Goal: Information Seeking & Learning: Learn about a topic

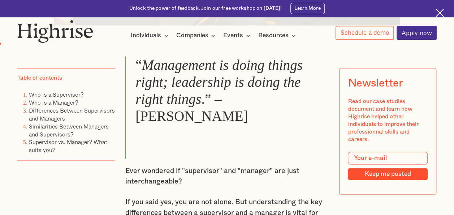
scroll to position [421, 0]
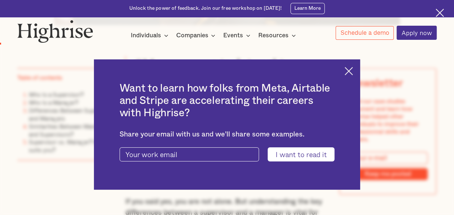
click at [352, 69] on img at bounding box center [349, 71] width 8 height 8
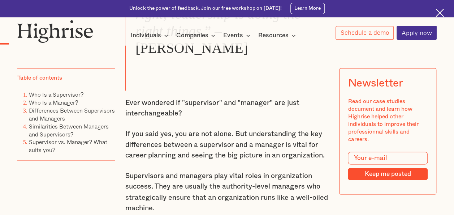
scroll to position [506, 0]
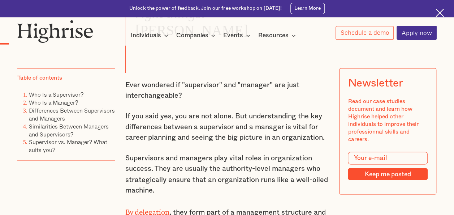
click at [438, 13] on img at bounding box center [440, 13] width 8 height 8
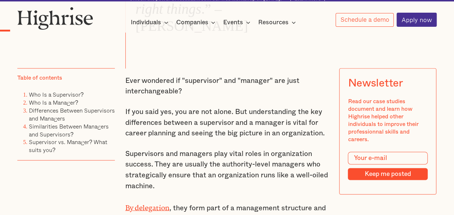
scroll to position [489, 0]
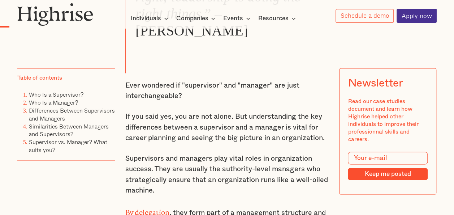
click at [315, 156] on p "Supervisors and managers play vital roles in organization success. They are usu…" at bounding box center [227, 174] width 204 height 43
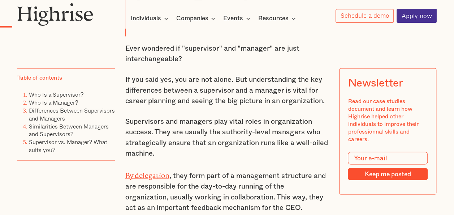
scroll to position [523, 0]
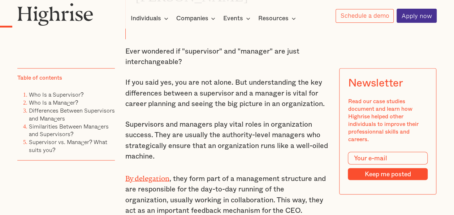
click at [170, 141] on p "Supervisors and managers play vital roles in organization success. They are usu…" at bounding box center [227, 140] width 204 height 43
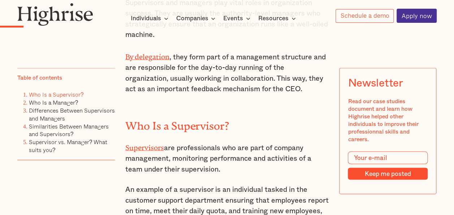
scroll to position [645, 0]
click at [182, 141] on p "Supervisors are professionals who are part of company management, monitoring pe…" at bounding box center [227, 157] width 204 height 33
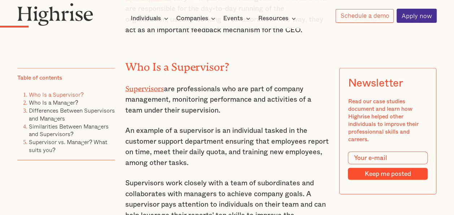
scroll to position [704, 0]
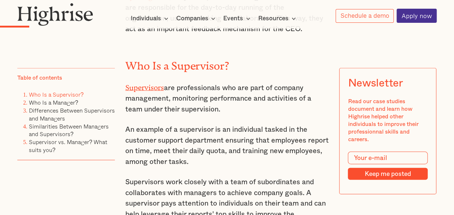
click at [182, 130] on p "An example of a supervisor is an individual tasked in the customer support depa…" at bounding box center [227, 145] width 204 height 43
click at [195, 149] on p "An example of a supervisor is an individual tasked in the customer support depa…" at bounding box center [227, 145] width 204 height 43
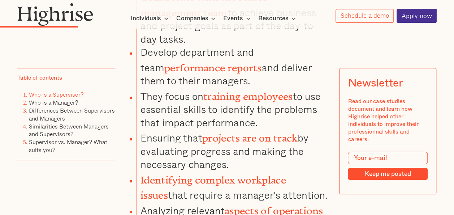
scroll to position [1218, 0]
click at [439, 129] on div at bounding box center [440, 128] width 11 height 6
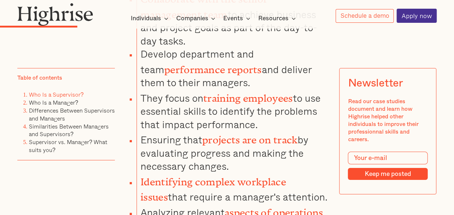
scroll to position [1217, 0]
click at [439, 129] on div at bounding box center [440, 128] width 11 height 6
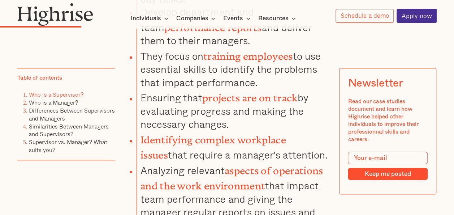
scroll to position [1259, 0]
click at [439, 129] on div at bounding box center [440, 128] width 11 height 6
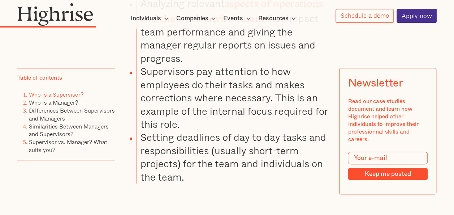
scroll to position [1432, 0]
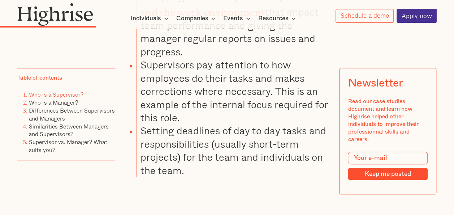
click at [440, 122] on div at bounding box center [440, 122] width 11 height 6
click at [202, 194] on p "‍" at bounding box center [227, 199] width 204 height 10
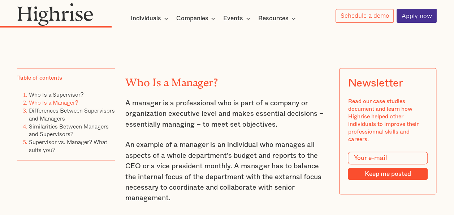
scroll to position [1610, 0]
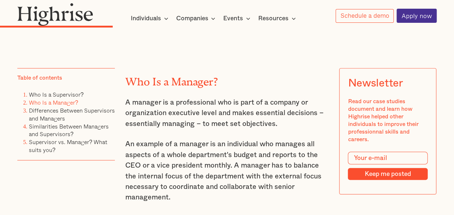
click at [202, 175] on p "An example of a manager is an individual who manages all aspects of a whole dep…" at bounding box center [227, 171] width 204 height 64
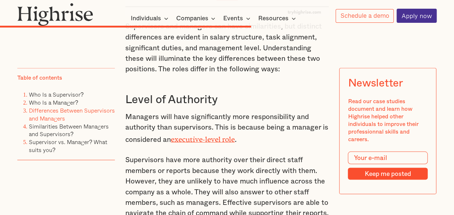
scroll to position [3385, 0]
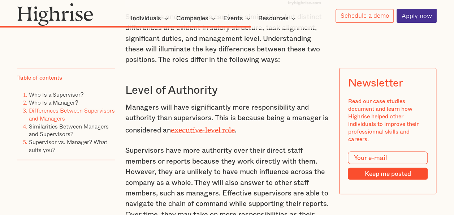
click at [326, 102] on p "Managers will have significantly more responsibility and authority than supervi…" at bounding box center [227, 118] width 204 height 33
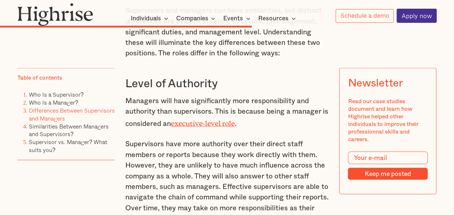
scroll to position [3392, 0]
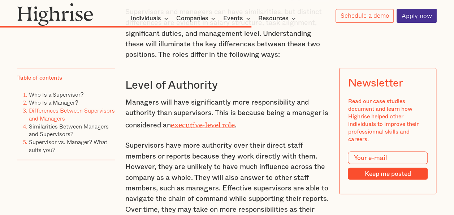
scroll to position [3390, 0]
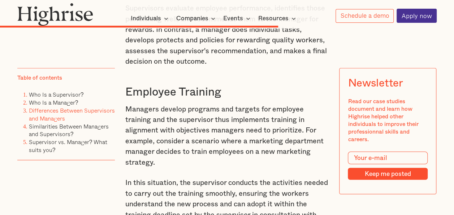
scroll to position [3691, 0]
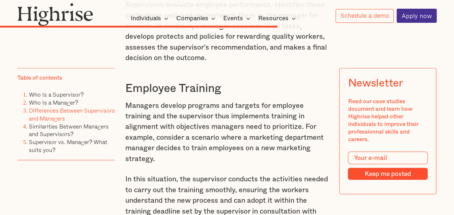
scroll to position [3694, 0]
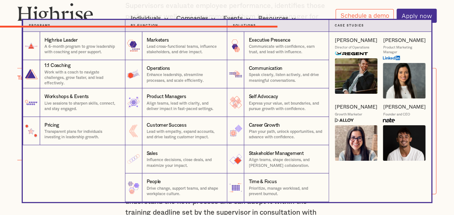
click at [445, 83] on nav "Programs 1 Highrise Leader A 6-month program to grow leadership with coaching a…" at bounding box center [226, 111] width 453 height 182
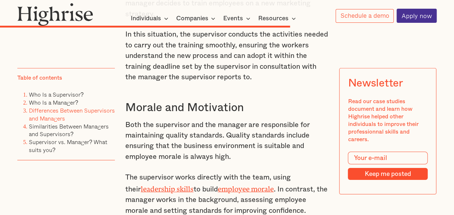
scroll to position [3844, 0]
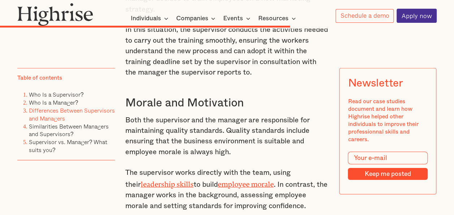
click at [316, 115] on p "Both the supervisor and the manager are responsible for maintaining quality sta…" at bounding box center [227, 136] width 204 height 43
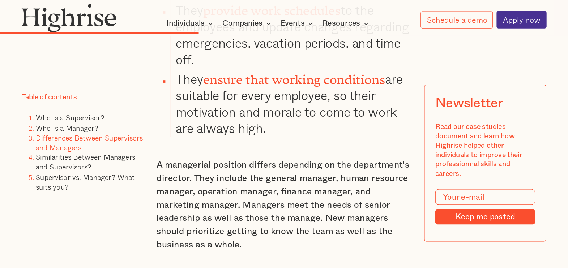
scroll to position [2856, 0]
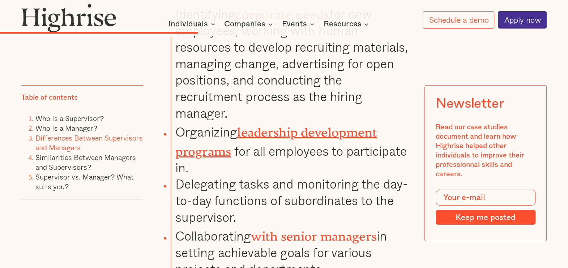
drag, startPoint x: 404, startPoint y: 0, endPoint x: 286, endPoint y: 134, distance: 178.3
click at [286, 176] on li "Delegating tasks and monitoring the day-to-day functions of subordinates to the…" at bounding box center [291, 201] width 241 height 50
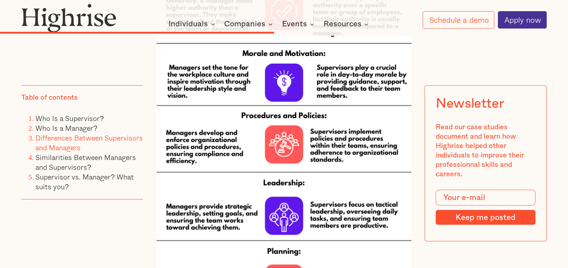
scroll to position [3753, 0]
click at [454, 214] on div "“ Management is doing things right; leadership is doing the right things .” – […" at bounding box center [283, 97] width 525 height 6555
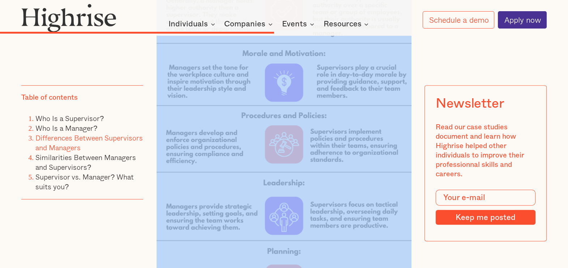
click at [454, 214] on div "“ Management is doing things right; leadership is doing the right things .” – […" at bounding box center [283, 97] width 525 height 6555
click at [420, 214] on div "“ Management is doing things right; leadership is doing the right things .” – […" at bounding box center [283, 97] width 525 height 6555
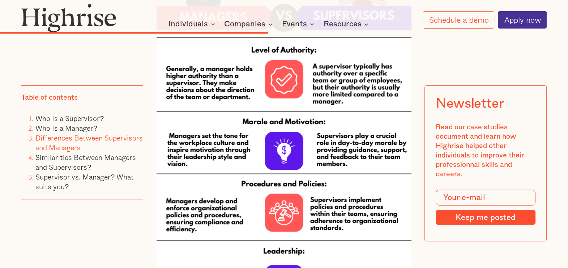
scroll to position [3684, 0]
click at [454, 214] on div "“ Management is doing things right; leadership is doing the right things .” – […" at bounding box center [283, 165] width 525 height 6555
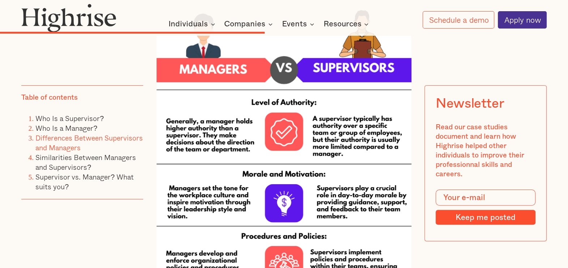
scroll to position [3631, 0]
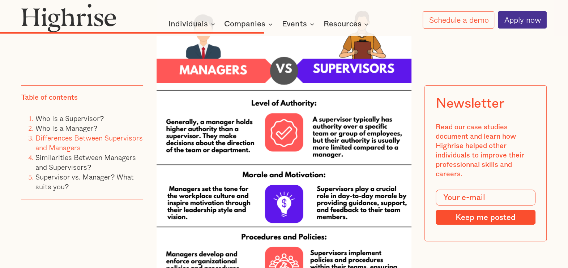
click at [454, 214] on div "“ Management is doing things right; leadership is doing the right things .” – […" at bounding box center [283, 218] width 525 height 6555
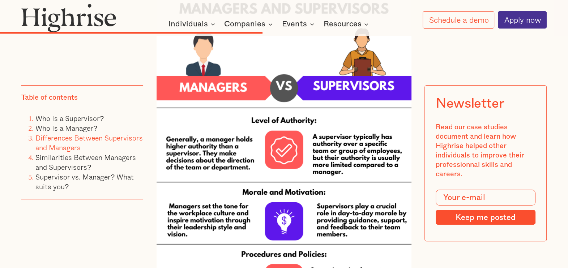
scroll to position [3614, 0]
click at [454, 214] on div "“ Management is doing things right; leadership is doing the right things .” – […" at bounding box center [283, 236] width 525 height 6555
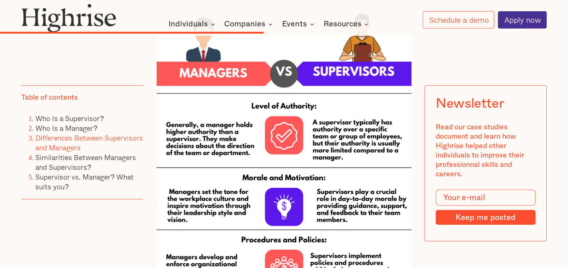
scroll to position [3628, 0]
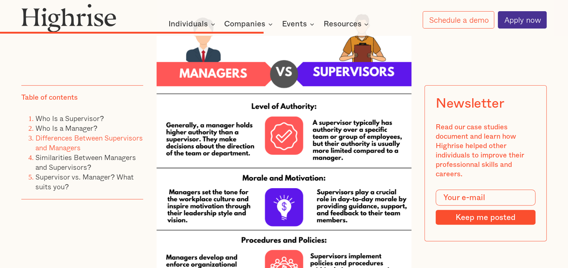
click at [454, 214] on div "“ Management is doing things right; leadership is doing the right things .” – […" at bounding box center [283, 221] width 525 height 6555
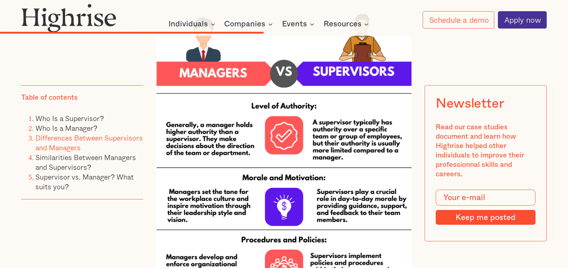
scroll to position [3629, 0]
click at [454, 214] on div "“ Management is doing things right; leadership is doing the right things .” – […" at bounding box center [283, 221] width 525 height 6555
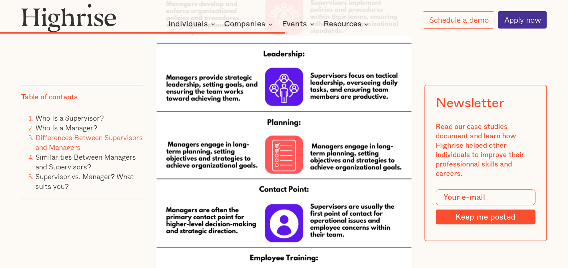
scroll to position [3883, 0]
